Goal: Transaction & Acquisition: Download file/media

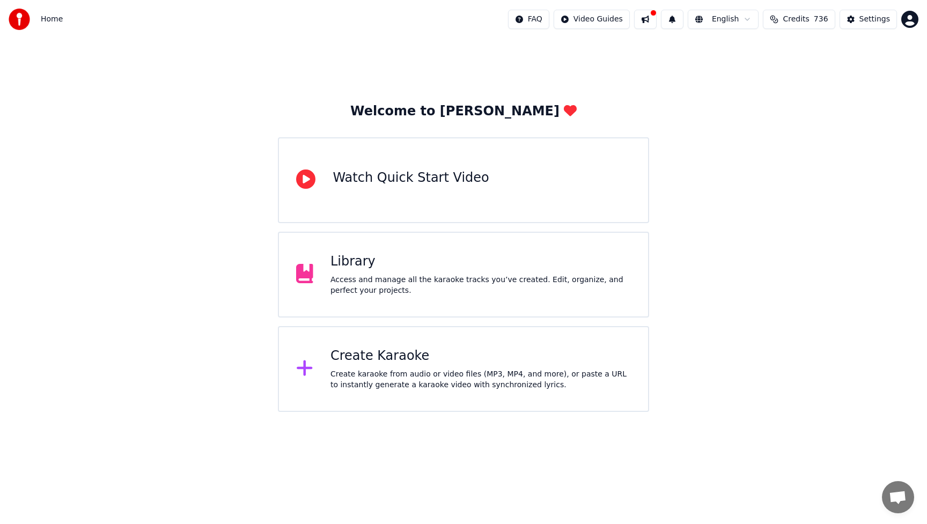
click at [394, 260] on div "Library" at bounding box center [480, 261] width 300 height 17
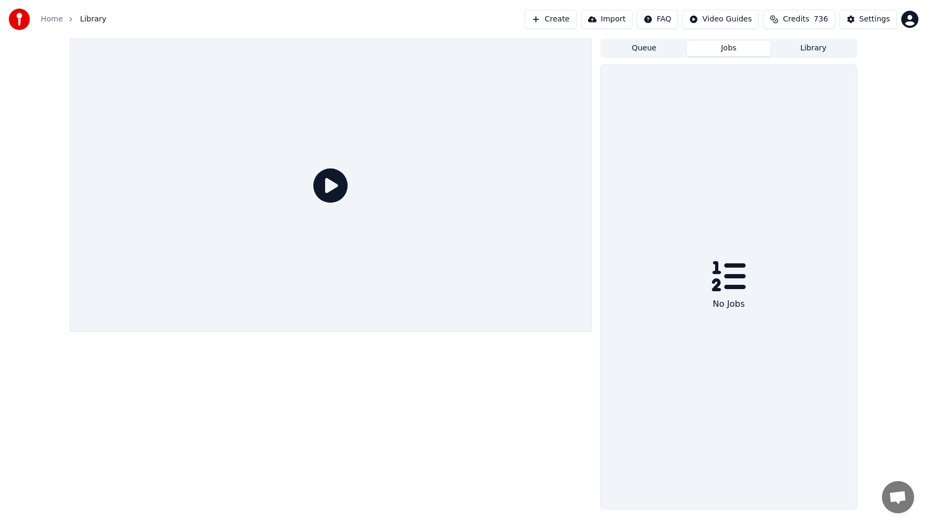
click at [734, 51] on button "Jobs" at bounding box center [729, 49] width 85 height 16
click at [727, 49] on button "Jobs" at bounding box center [729, 49] width 85 height 16
click at [646, 55] on button "Queue" at bounding box center [644, 49] width 85 height 16
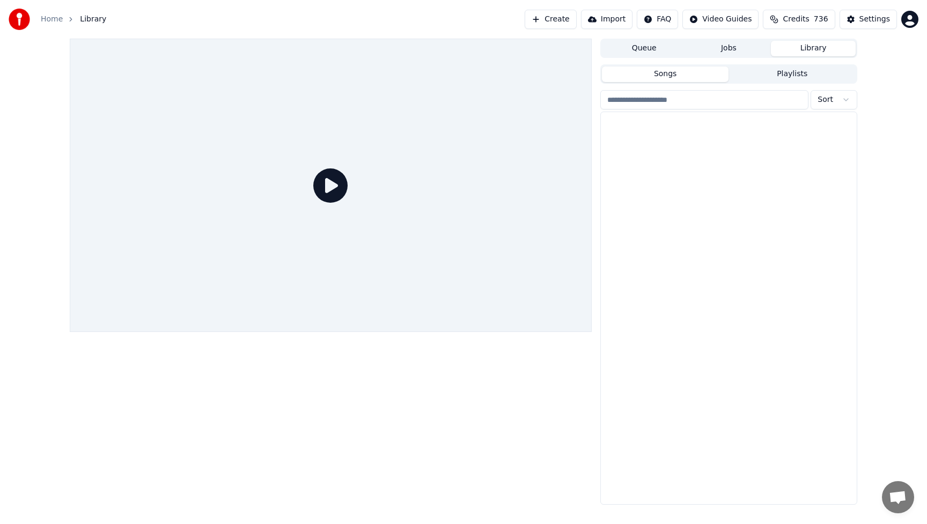
click at [798, 50] on button "Library" at bounding box center [813, 49] width 85 height 16
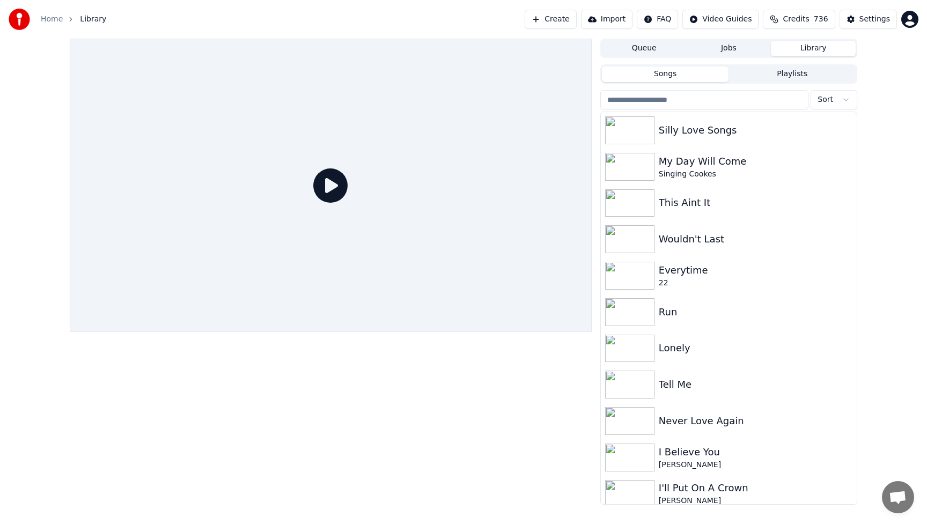
click at [724, 47] on button "Jobs" at bounding box center [729, 49] width 85 height 16
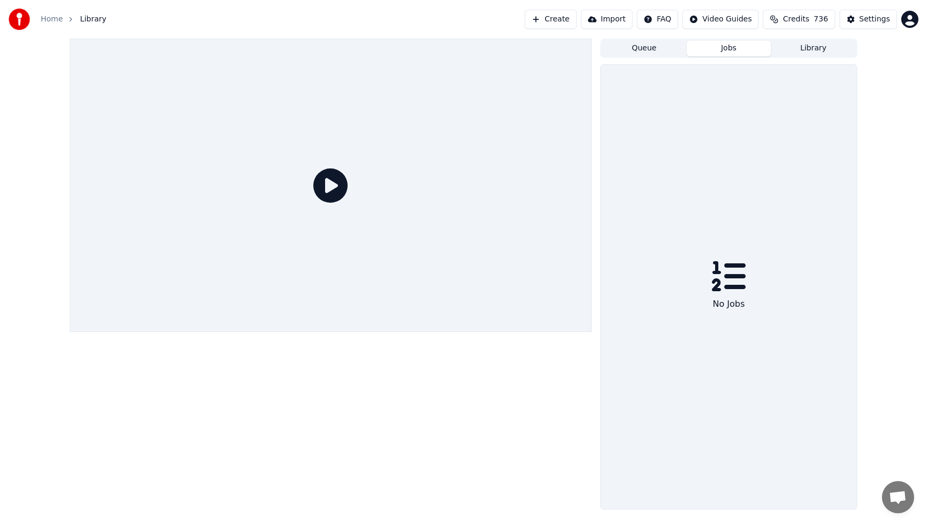
click at [801, 48] on button "Library" at bounding box center [813, 49] width 85 height 16
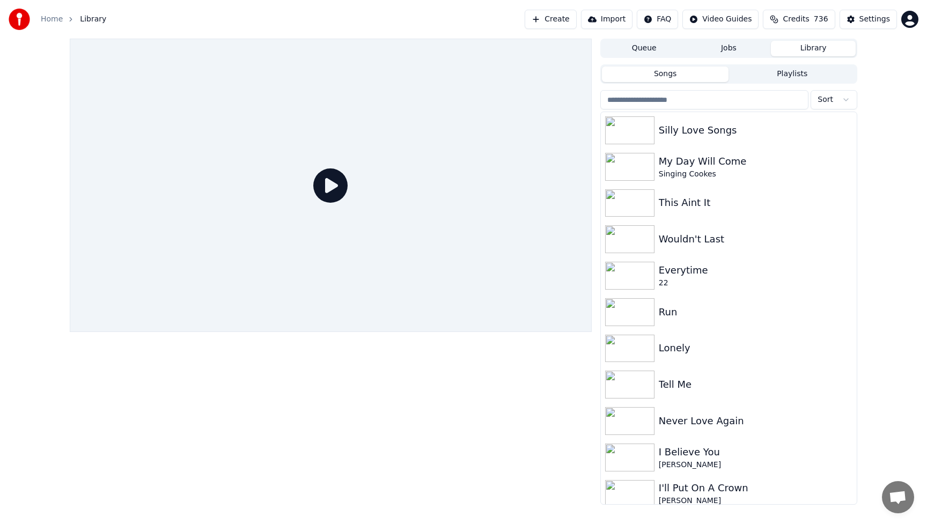
click at [715, 103] on input "search" at bounding box center [704, 99] width 208 height 19
click at [719, 467] on div "[PERSON_NAME]" at bounding box center [750, 465] width 183 height 11
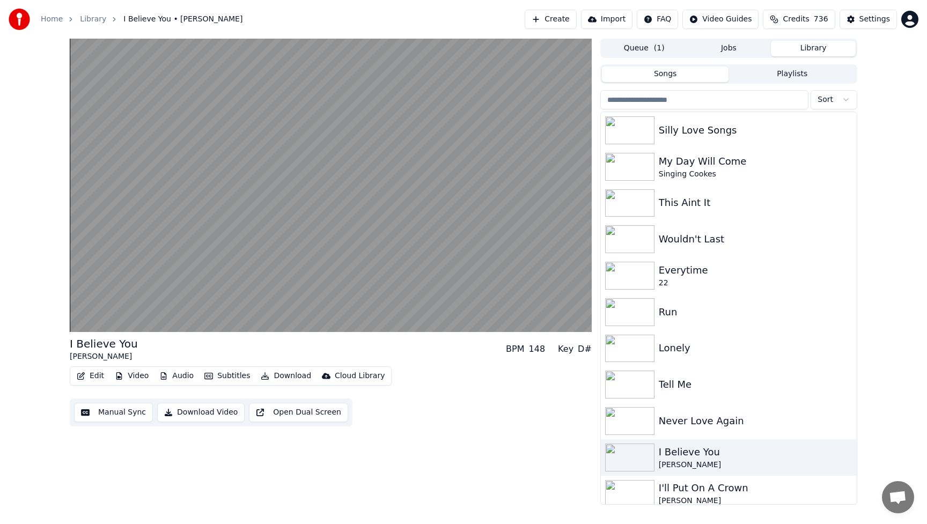
click at [293, 382] on button "Download" at bounding box center [285, 376] width 59 height 15
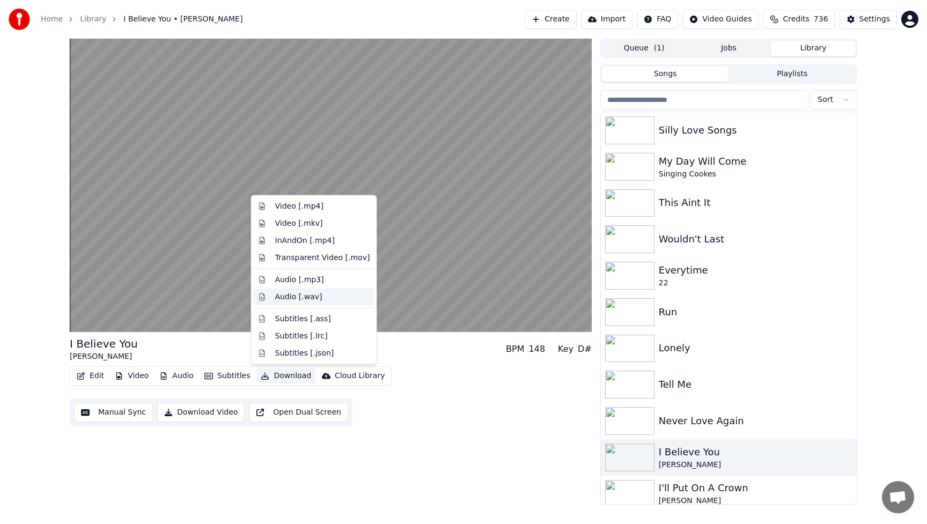
click at [294, 301] on div "Audio [.wav]" at bounding box center [298, 296] width 47 height 11
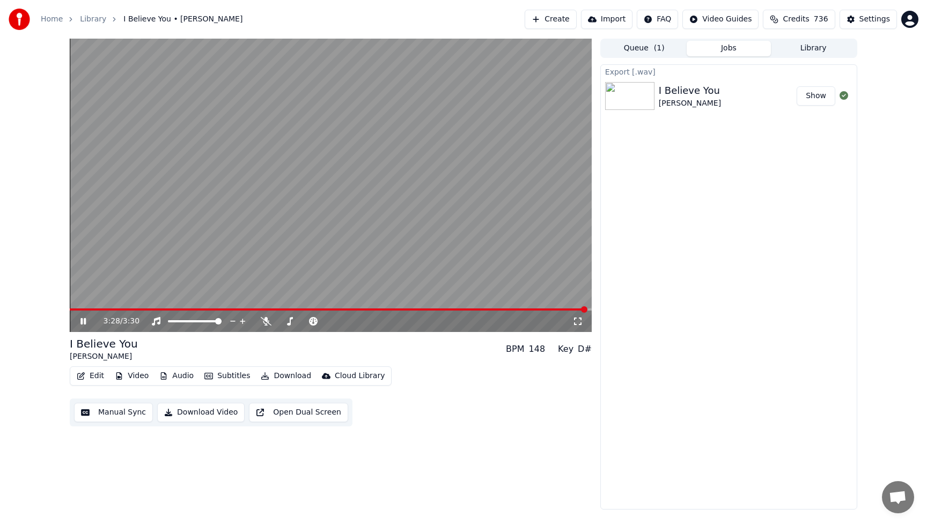
click at [823, 96] on button "Show" at bounding box center [816, 95] width 39 height 19
